Goal: Navigation & Orientation: Find specific page/section

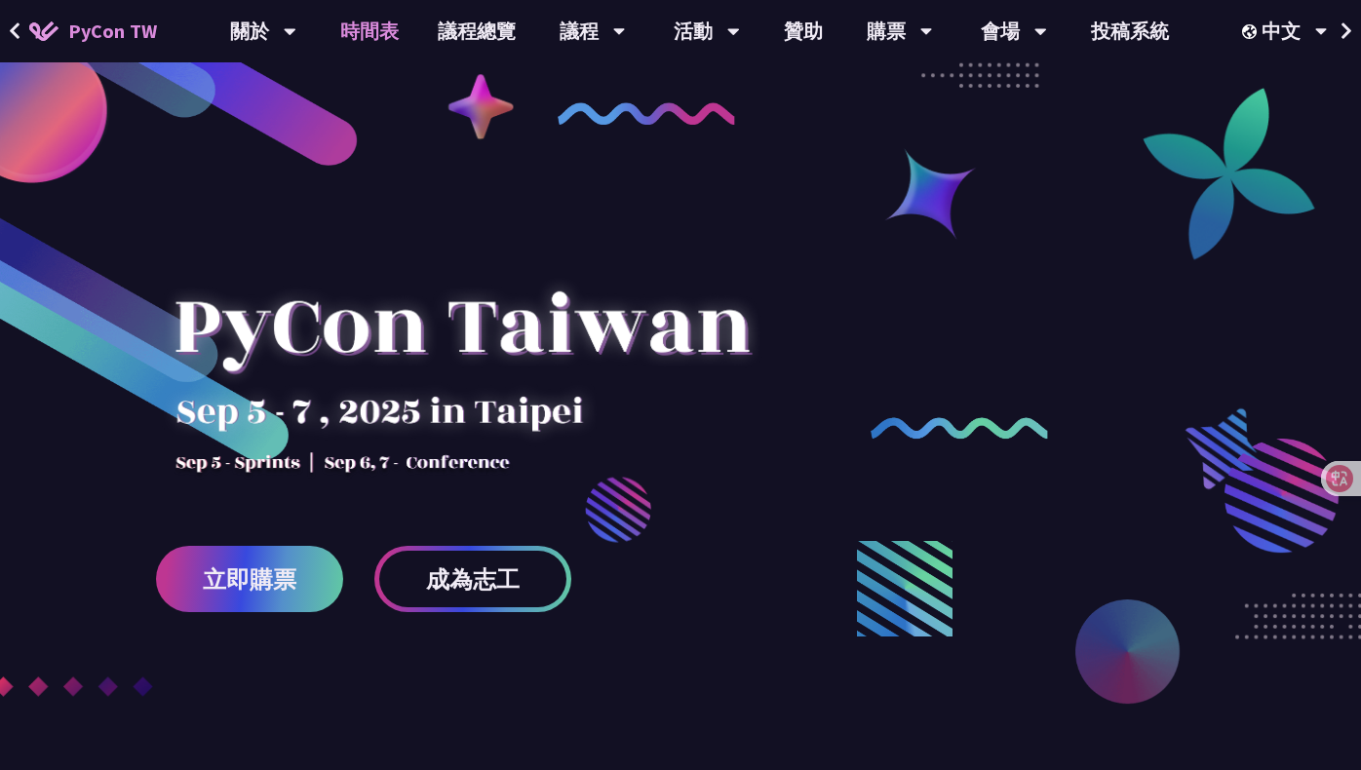
click at [367, 33] on link "時間表" at bounding box center [370, 31] width 98 height 62
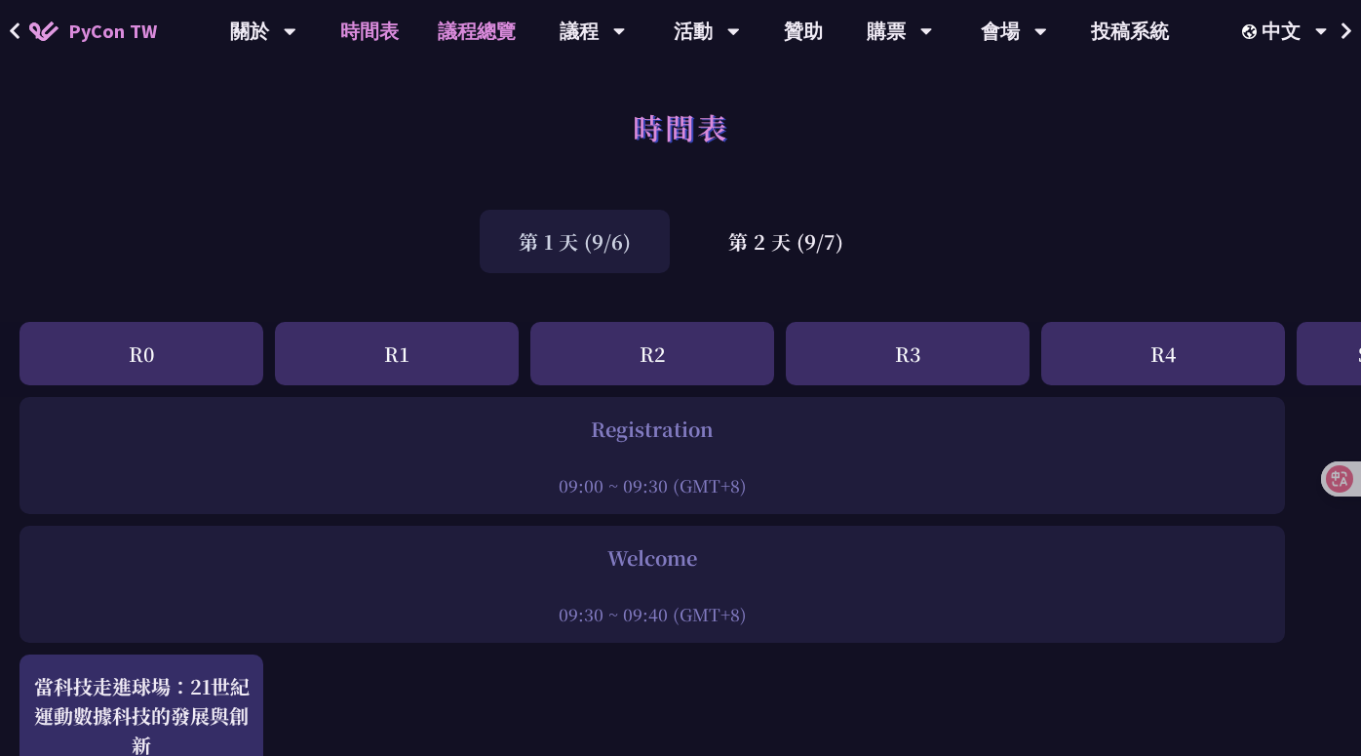
click at [476, 32] on link "議程總覽" at bounding box center [476, 31] width 117 height 62
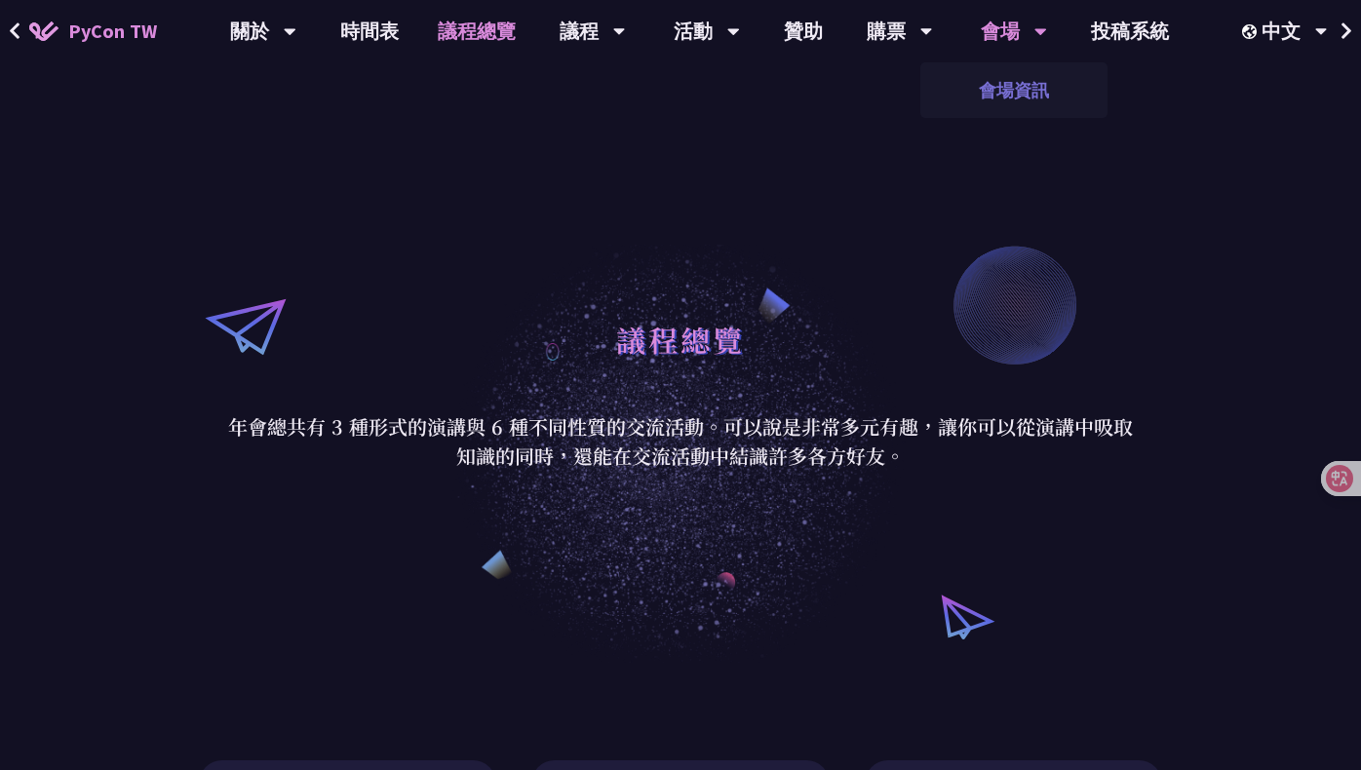
click at [1016, 85] on link "會場資訊" at bounding box center [1014, 90] width 187 height 46
